Goal: Information Seeking & Learning: Check status

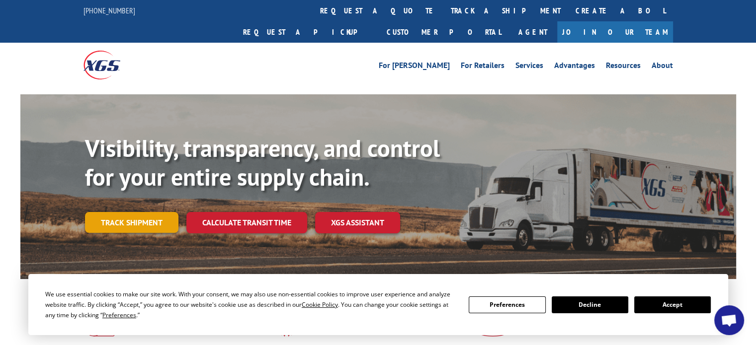
click at [139, 212] on link "Track shipment" at bounding box center [131, 222] width 93 height 21
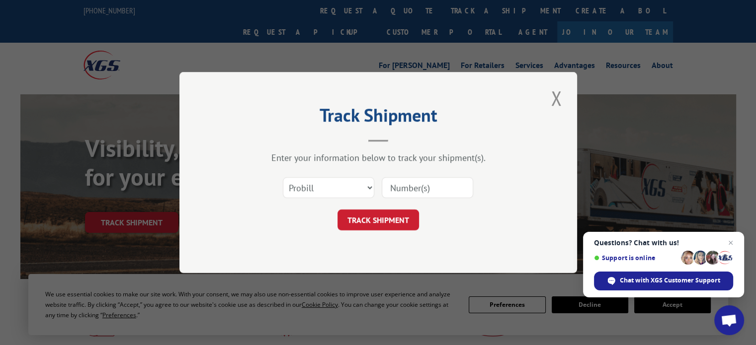
click at [414, 188] on input at bounding box center [427, 187] width 91 height 21
paste input "16928754"
type input "16928754"
click at [389, 222] on button "TRACK SHIPMENT" at bounding box center [378, 220] width 82 height 21
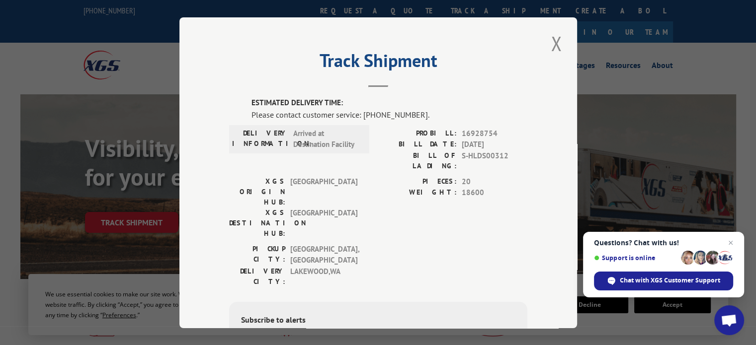
scroll to position [0, 0]
drag, startPoint x: 396, startPoint y: 173, endPoint x: 658, endPoint y: 83, distance: 276.6
click at [668, 80] on div "Track Shipment ESTIMATED DELIVERY TIME: Please contact customer service: [PHONE…" at bounding box center [378, 172] width 756 height 345
drag, startPoint x: 493, startPoint y: 130, endPoint x: 458, endPoint y: 132, distance: 35.4
click at [462, 132] on span "16928754" at bounding box center [495, 132] width 66 height 11
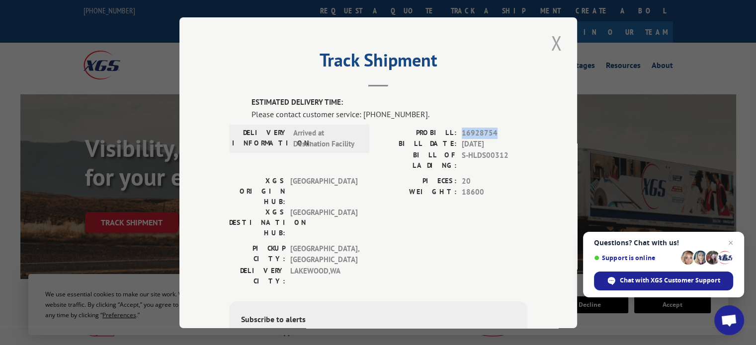
click at [555, 46] on button "Close modal" at bounding box center [556, 42] width 17 height 27
